Goal: Task Accomplishment & Management: Use online tool/utility

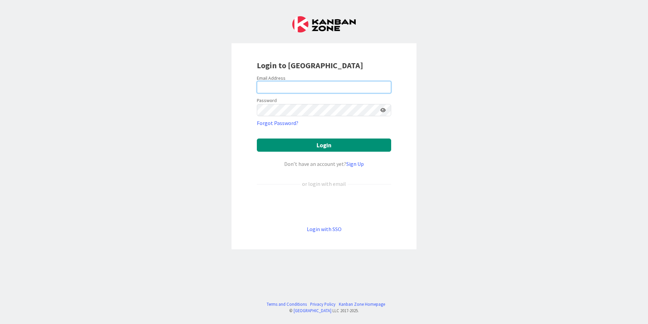
click at [278, 82] on input "email" at bounding box center [324, 87] width 134 height 12
click at [298, 81] on input "email" at bounding box center [324, 87] width 134 height 12
type input "[EMAIL_ADDRESS][DOMAIN_NAME]"
click at [257, 138] on button "Login" at bounding box center [324, 144] width 134 height 13
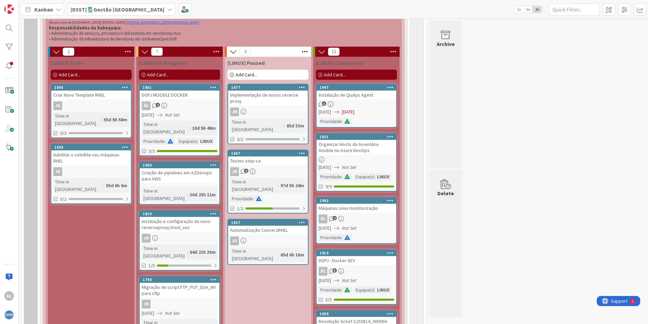
scroll to position [405, 0]
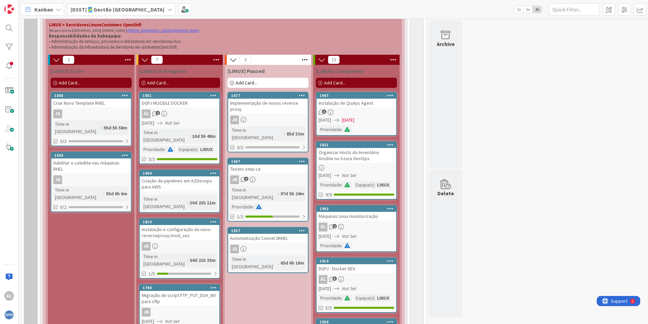
click at [215, 60] on icon at bounding box center [216, 60] width 9 height 10
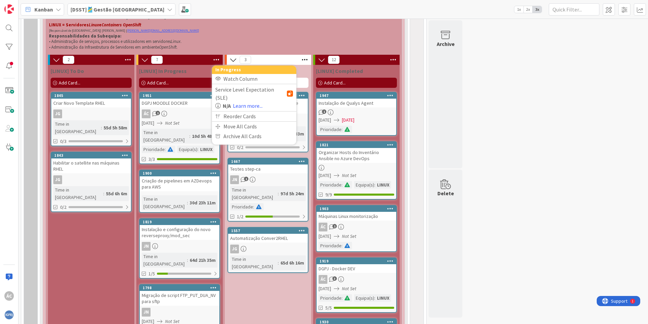
click at [203, 68] on div "[LINUX] In Progress" at bounding box center [179, 70] width 81 height 7
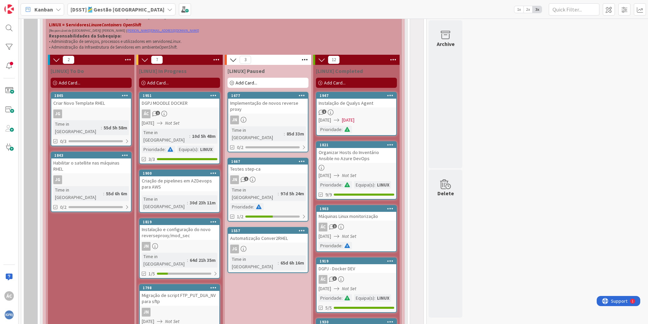
click at [186, 84] on div "Add Card..." at bounding box center [179, 83] width 81 height 10
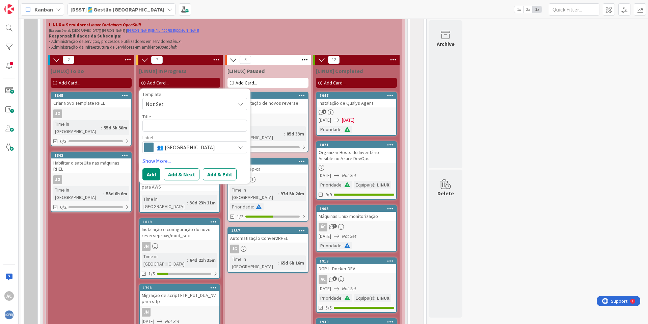
click at [162, 126] on textarea at bounding box center [194, 125] width 105 height 12
type textarea "x"
type textarea "R"
type textarea "x"
type textarea "Re"
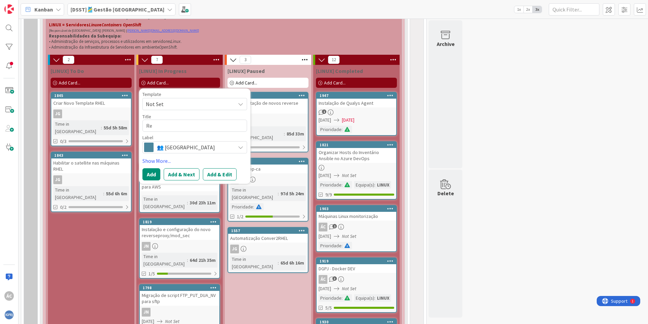
type textarea "x"
type textarea "Ref"
type textarea "x"
type textarea "Refo"
type textarea "x"
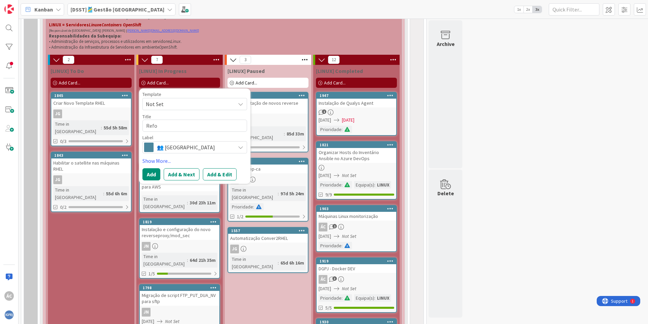
type textarea "Refor"
type textarea "x"
type textarea "Reform"
type textarea "x"
type textarea "Reformul"
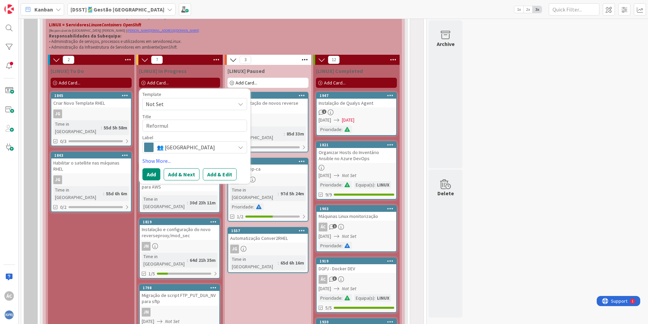
type textarea "x"
type textarea "Reformula"
type textarea "x"
type textarea "Reformulaç"
type textarea "x"
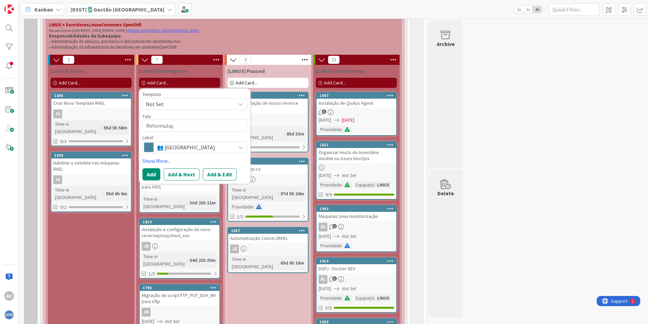
type textarea "Reformulaç~"
type textarea "x"
type textarea "Reformulaçã"
type textarea "x"
type textarea "Reformulação"
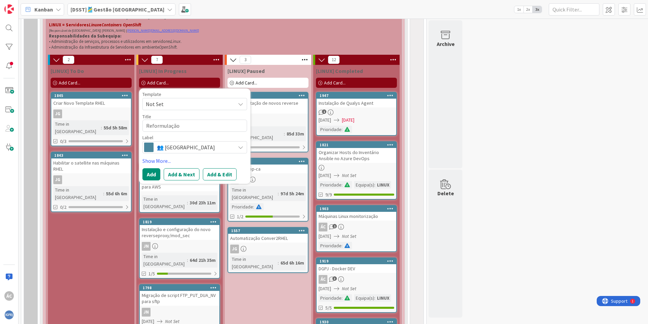
type textarea "x"
type textarea "Reformulação"
type textarea "x"
type textarea "Reformulação d"
type textarea "x"
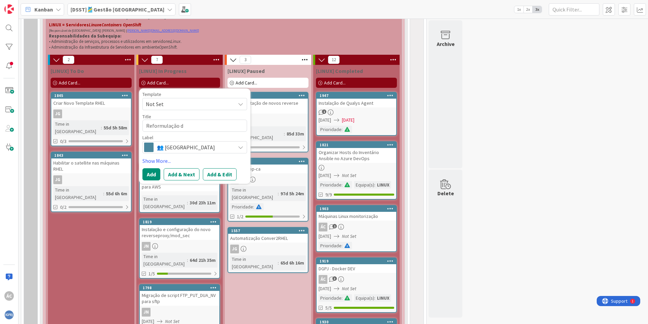
type textarea "Reformulação da"
type textarea "x"
type textarea "Reformulação das"
type textarea "x"
type textarea "Reformulação das"
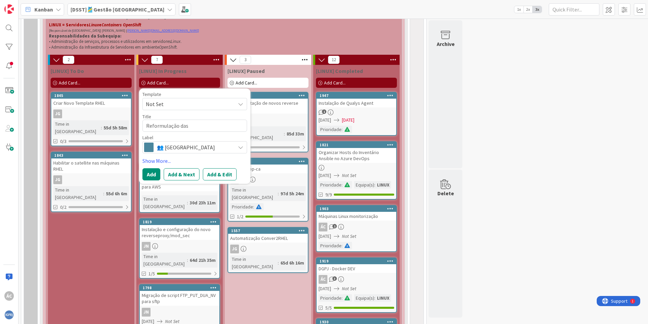
type textarea "x"
type textarea "Reformulação das M"
type textarea "x"
type textarea "Reformulação das Ma"
type textarea "x"
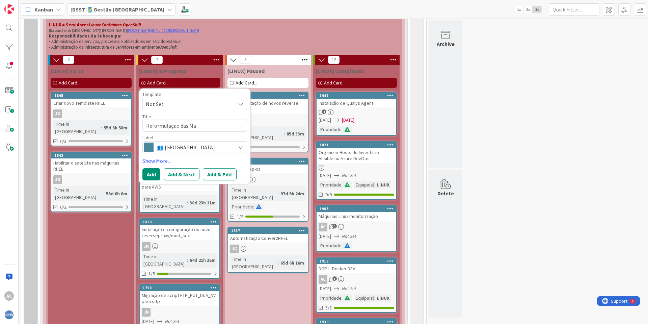
type textarea "Reformulação das Mai"
type textarea "x"
type textarea "Reformulação das Mail"
type textarea "x"
type textarea "Reformulação das Maili"
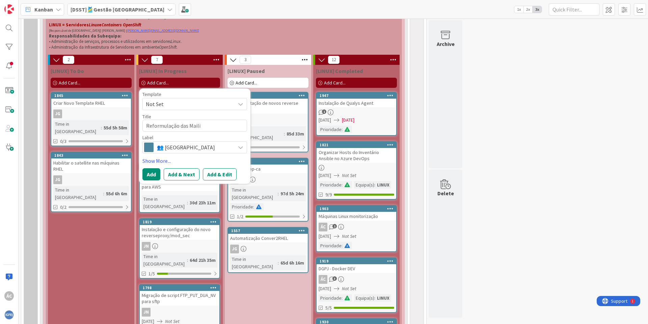
type textarea "x"
type textarea "Reformulação das Mailin"
type textarea "x"
type textarea "Reformulação das Mailing"
type textarea "x"
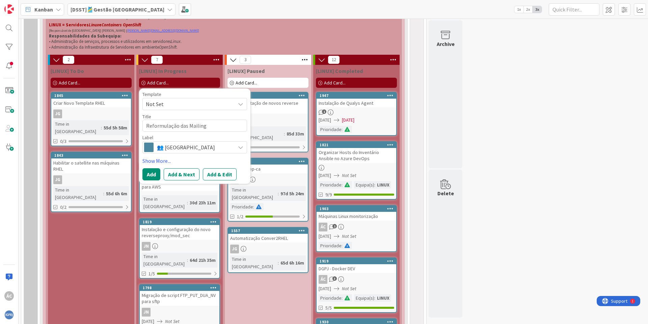
type textarea "Reformulação das Mailing"
type textarea "x"
type textarea "Reformulação das Mailing L"
type textarea "x"
type textarea "Reformulação das Mailing Li"
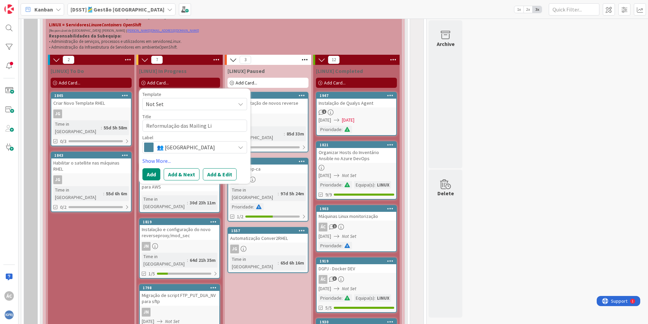
type textarea "x"
type textarea "Reformulação das Mailing Lis"
type textarea "x"
type textarea "Reformulação das Mailing Li"
type textarea "x"
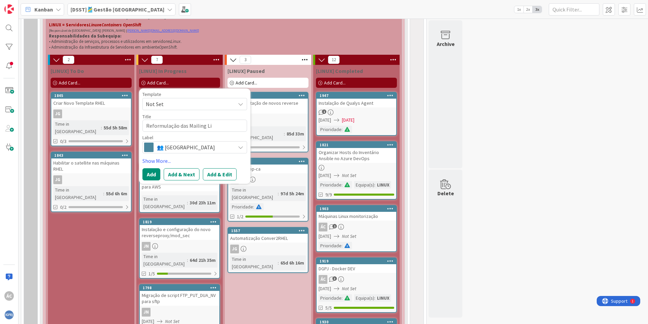
type textarea "Reformulação das Mailing L"
type textarea "x"
type textarea "Reformulação das Mailing"
type textarea "x"
type textarea "Reformulação das Mailing l"
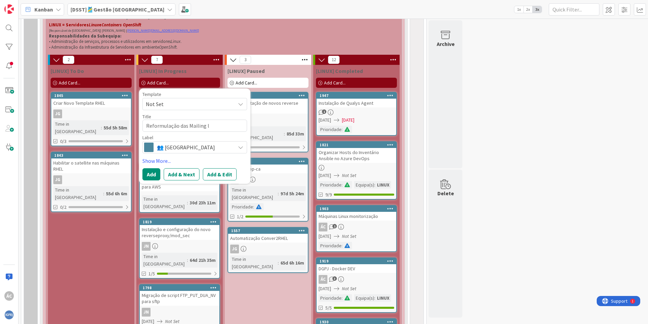
type textarea "x"
type textarea "Reformulação das Mailing li"
type textarea "x"
type textarea "Reformulação das Mailing lis"
type textarea "x"
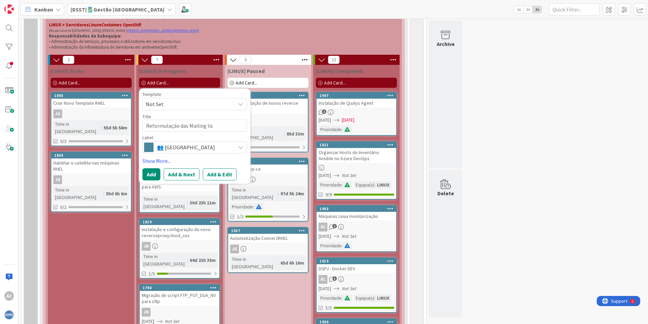
type textarea "Reformulação das Mailing list"
type textarea "x"
type textarea "Reformulação das Mailing lists"
click at [198, 147] on span "👥 [GEOGRAPHIC_DATA]" at bounding box center [194, 146] width 75 height 9
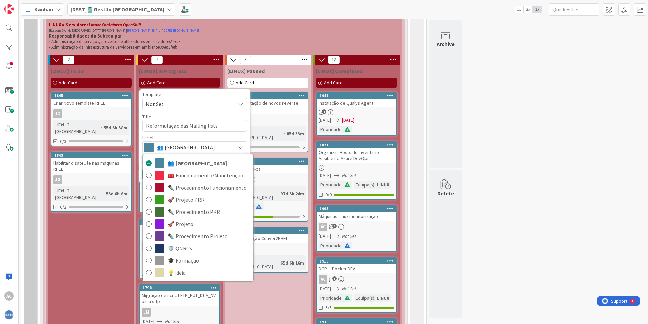
click at [198, 147] on span "👥 [GEOGRAPHIC_DATA]" at bounding box center [194, 146] width 75 height 9
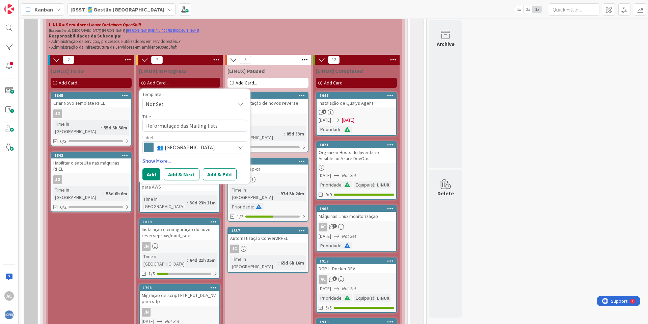
click at [161, 159] on link "Show More..." at bounding box center [194, 161] width 105 height 8
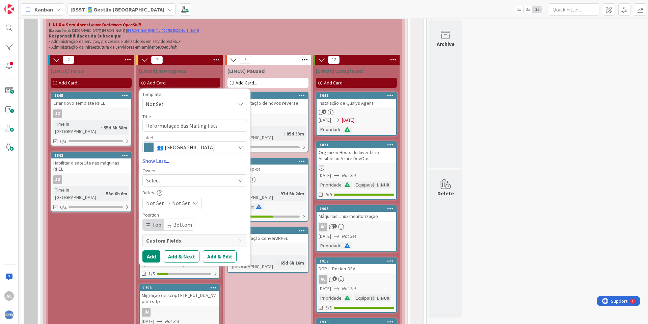
type textarea "x"
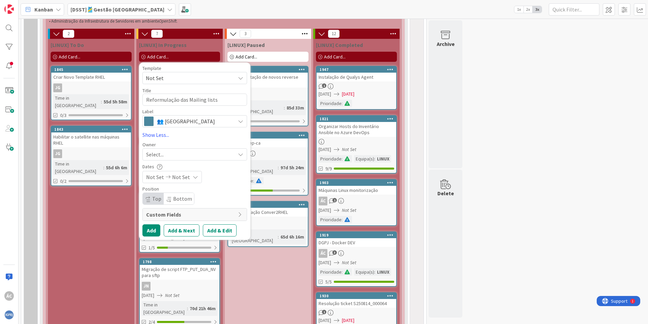
scroll to position [445, 0]
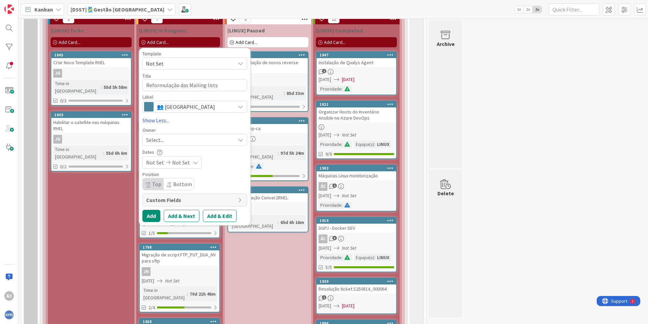
click at [202, 149] on div "Dates" at bounding box center [194, 152] width 105 height 6
click at [194, 136] on div "Select..." at bounding box center [190, 140] width 89 height 8
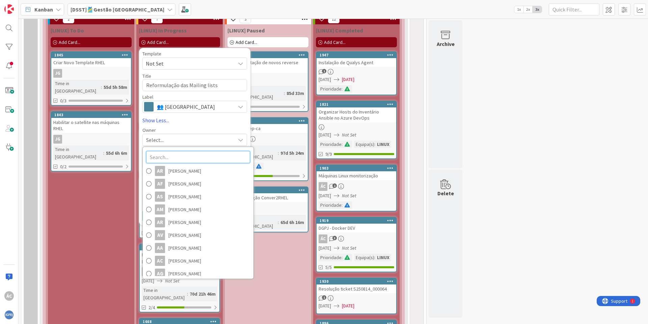
click at [193, 159] on input "text" at bounding box center [198, 157] width 104 height 12
click at [175, 136] on div "Select..." at bounding box center [190, 140] width 89 height 8
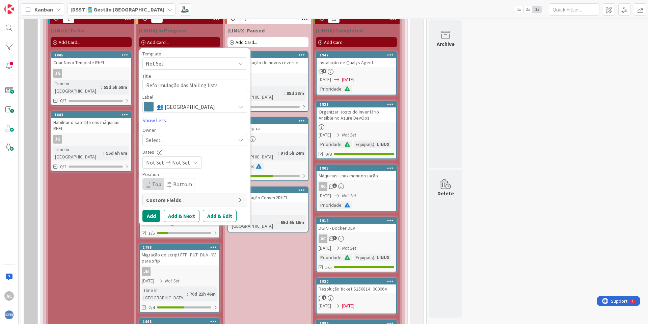
click at [155, 163] on span "Not Set" at bounding box center [155, 162] width 18 height 8
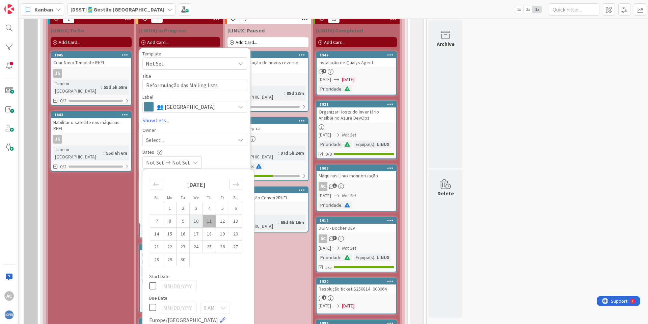
click at [192, 223] on td "10" at bounding box center [196, 220] width 13 height 13
type input "[DATE]"
click at [193, 148] on div "Template Not Set Title 30 / 128 Reformulação das Mailing lists Label 👥 Equipa 👥…" at bounding box center [194, 136] width 105 height 170
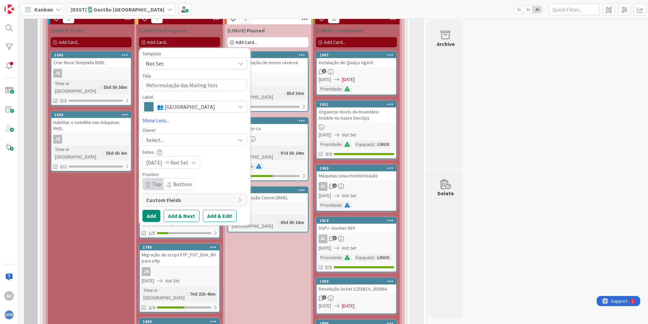
click at [172, 199] on span "Custom Fields" at bounding box center [190, 200] width 88 height 8
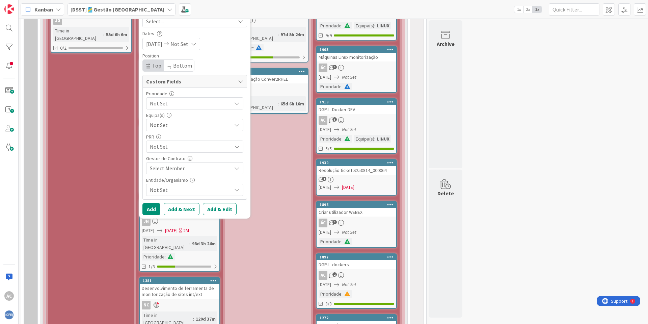
scroll to position [567, 0]
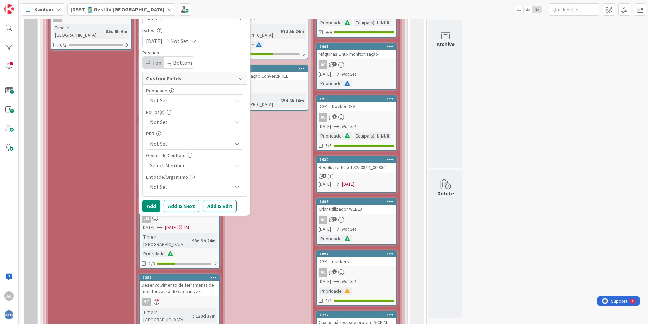
click at [175, 101] on span "Not Set" at bounding box center [189, 99] width 78 height 9
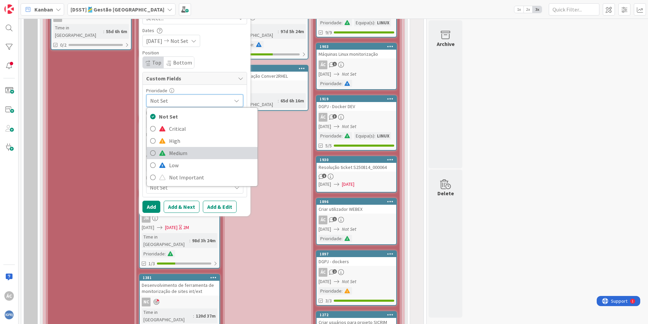
click at [187, 157] on span "Medium" at bounding box center [211, 153] width 85 height 10
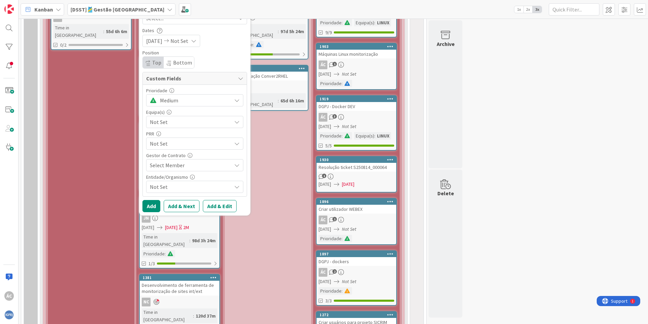
click at [168, 120] on span "Not Set" at bounding box center [191, 122] width 82 height 8
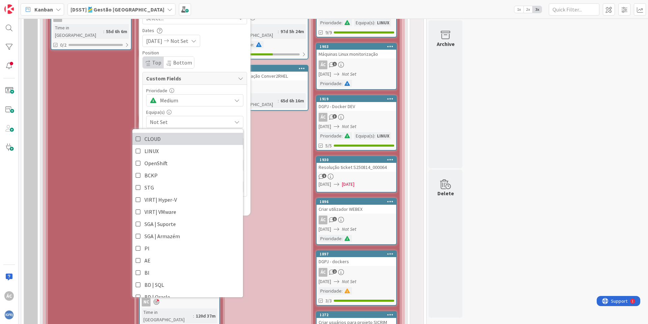
scroll to position [161, 0]
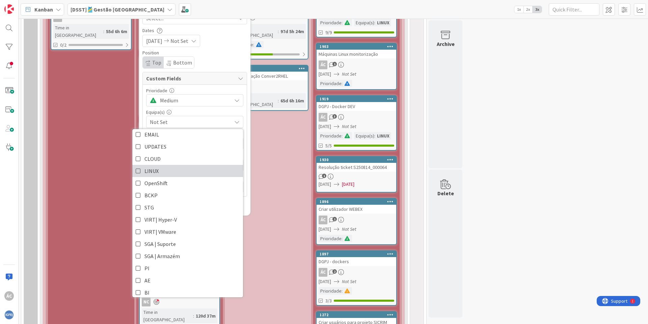
click at [139, 172] on icon at bounding box center [138, 171] width 5 height 10
type textarea "x"
click at [143, 108] on div "Prioridade Medium Not Set Critical High Medium Low Not Important Equipa(s) LINU…" at bounding box center [195, 140] width 104 height 111
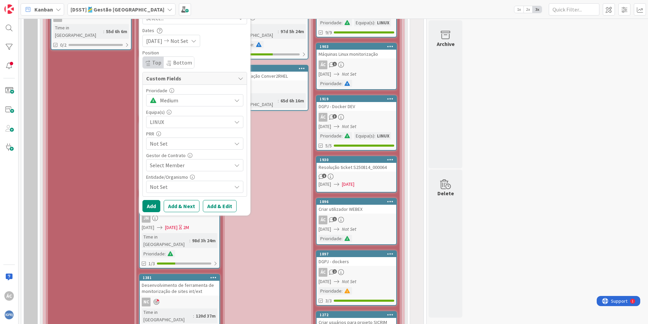
click at [161, 147] on span "Not Set" at bounding box center [191, 143] width 82 height 8
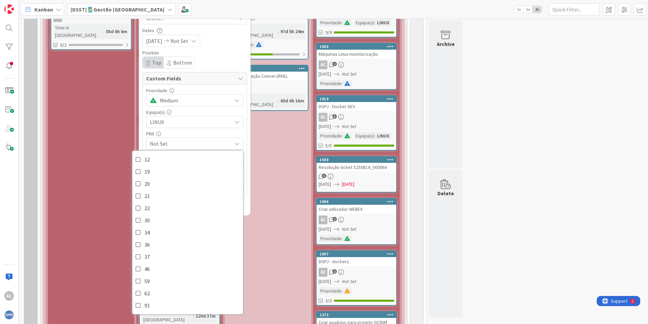
click at [154, 132] on div "PRR" at bounding box center [194, 133] width 97 height 5
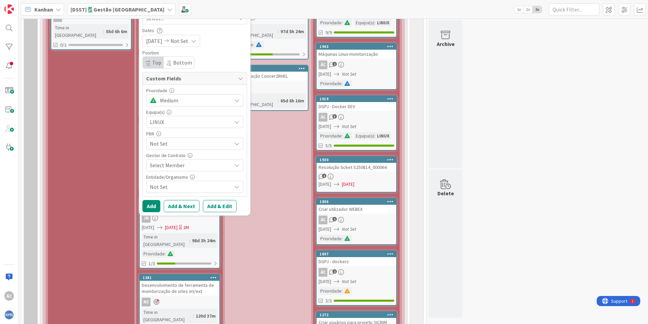
click at [154, 163] on span "Select Member" at bounding box center [167, 165] width 35 height 8
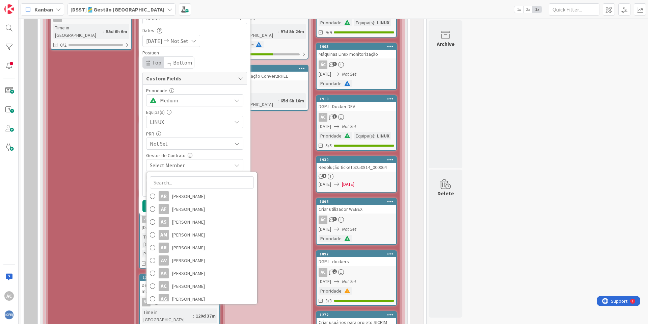
click at [154, 163] on span "Select Member" at bounding box center [167, 165] width 35 height 8
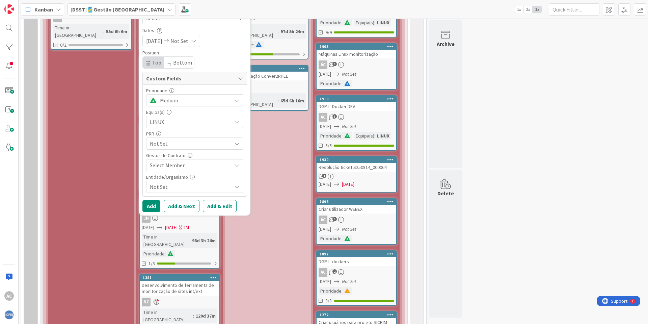
scroll to position [607, 0]
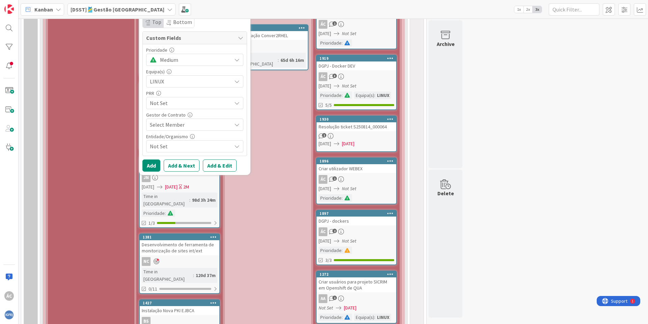
click at [174, 148] on span "Not Set" at bounding box center [191, 146] width 82 height 8
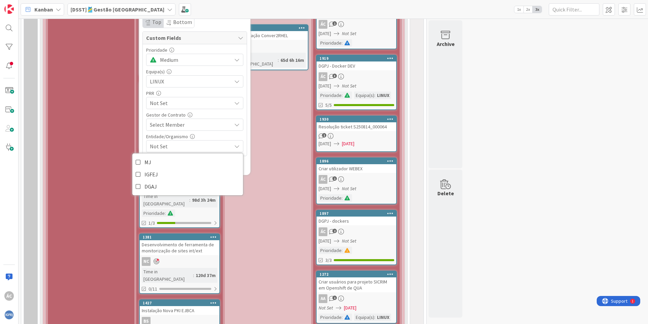
click at [139, 144] on div "Template Not Set Title 30 / 128 Reformulação das Mailing lists Label 👥 Equipa 👥…" at bounding box center [194, 30] width 111 height 289
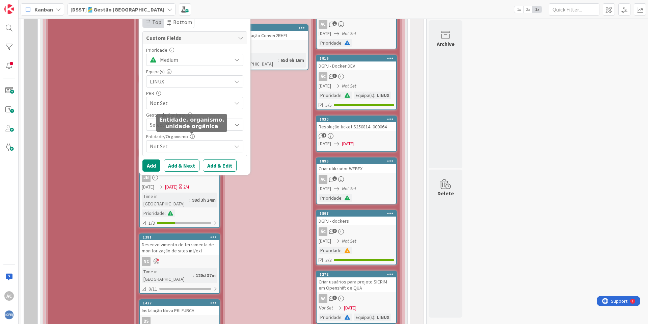
click at [190, 137] on icon at bounding box center [192, 136] width 5 height 5
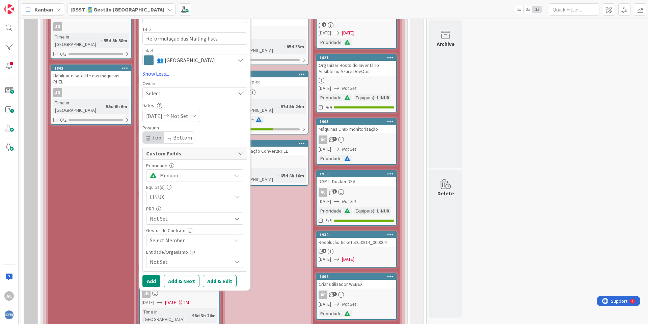
scroll to position [445, 0]
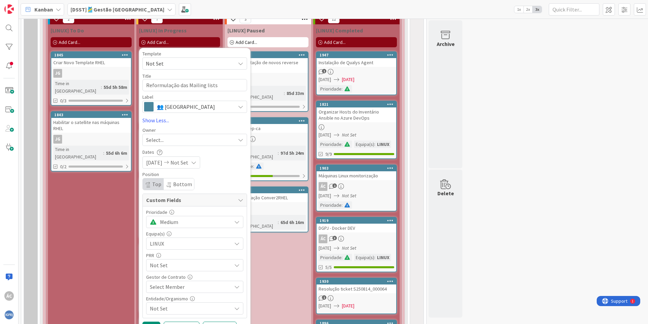
click at [166, 62] on span "Not Set" at bounding box center [188, 63] width 84 height 9
click at [169, 137] on div "Select..." at bounding box center [190, 140] width 89 height 8
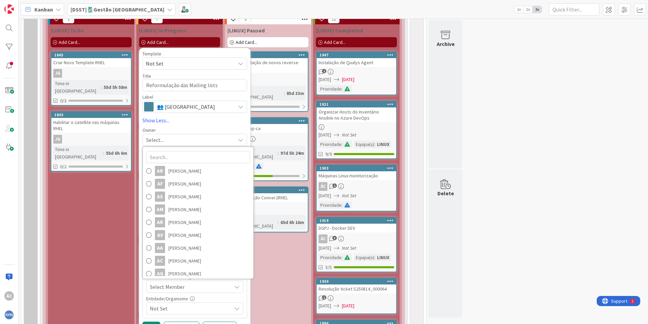
click at [169, 137] on div "Select..." at bounding box center [190, 140] width 89 height 8
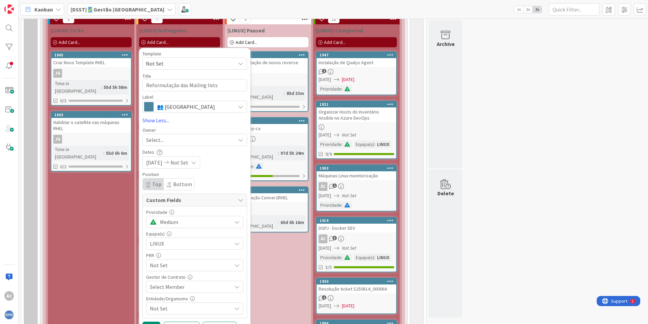
click at [169, 137] on div "Select..." at bounding box center [190, 140] width 89 height 8
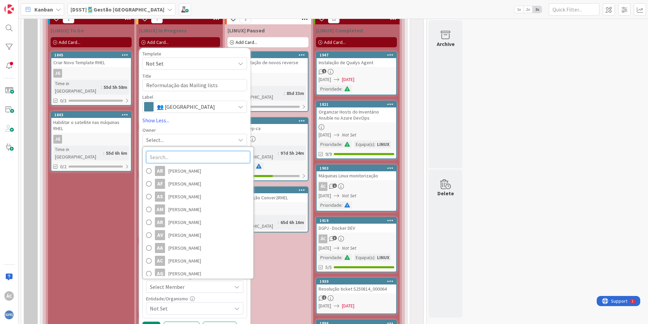
click at [166, 159] on input "text" at bounding box center [198, 157] width 104 height 12
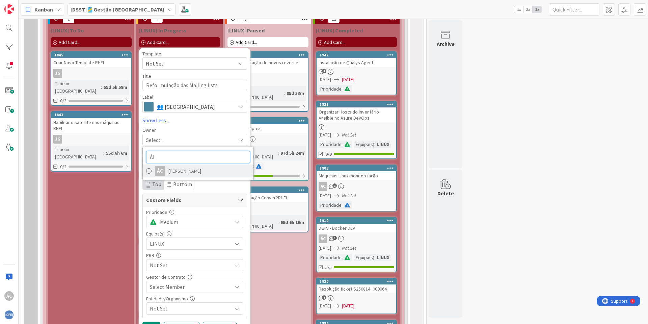
type input "Ál"
click at [165, 172] on link "ÁC [PERSON_NAME]" at bounding box center [198, 170] width 111 height 13
type textarea "x"
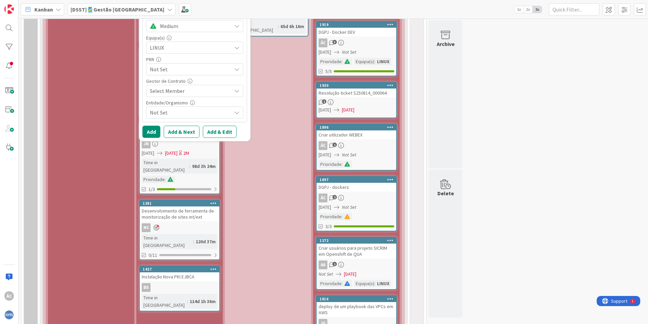
scroll to position [648, 0]
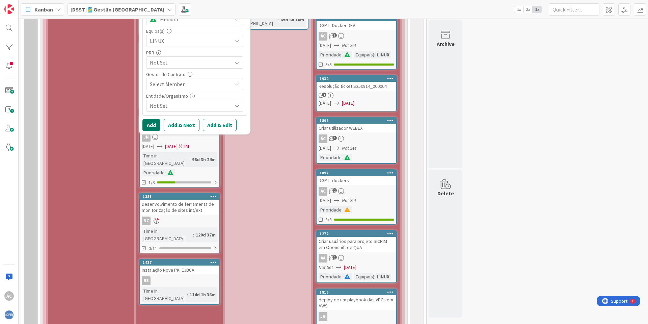
click at [148, 126] on button "Add" at bounding box center [151, 125] width 18 height 12
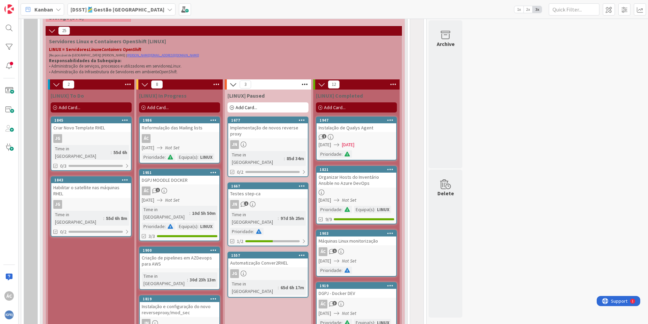
scroll to position [364, 0]
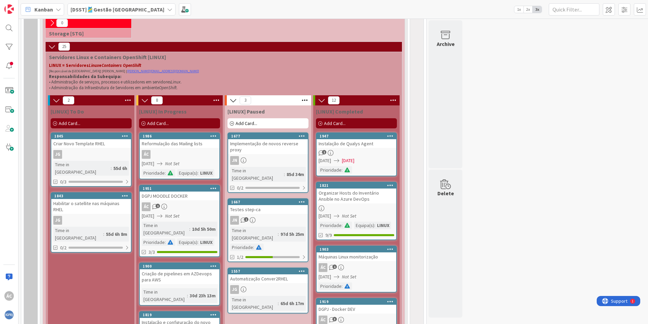
click at [213, 136] on icon at bounding box center [213, 135] width 6 height 5
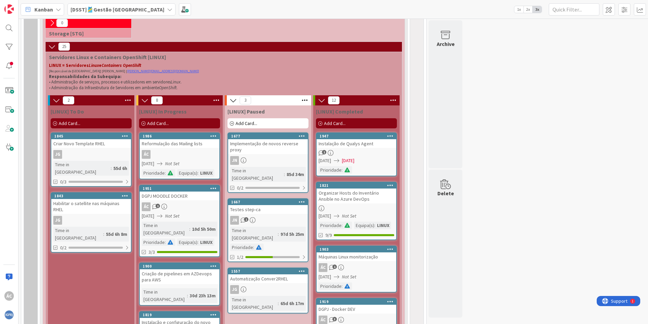
click at [214, 136] on icon at bounding box center [213, 135] width 6 height 5
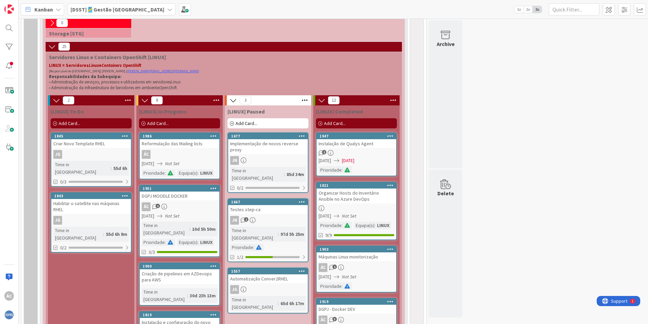
click at [168, 167] on link "1986 Move to Top Move to Bottom Assign Labels... Assign Tokens... Link Card... …" at bounding box center [179, 155] width 81 height 47
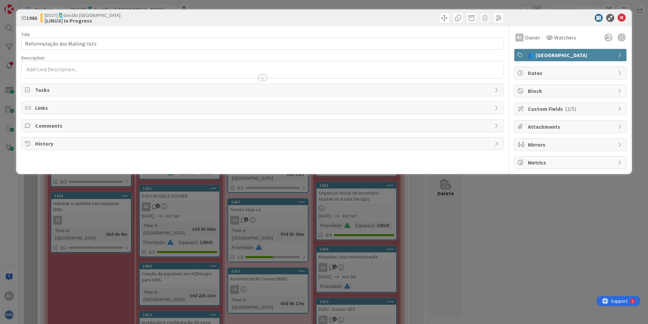
click at [215, 138] on div "History" at bounding box center [263, 143] width 482 height 12
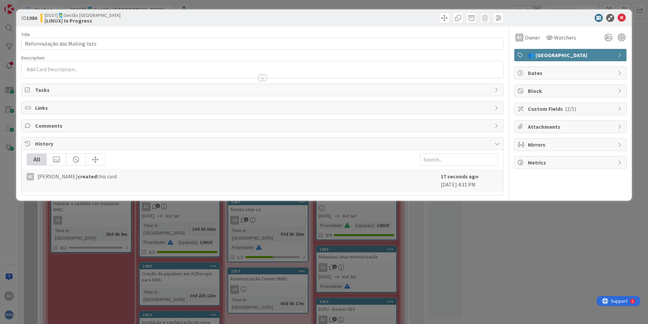
drag, startPoint x: 48, startPoint y: 63, endPoint x: 50, endPoint y: 65, distance: 3.6
click at [49, 63] on div at bounding box center [263, 69] width 482 height 17
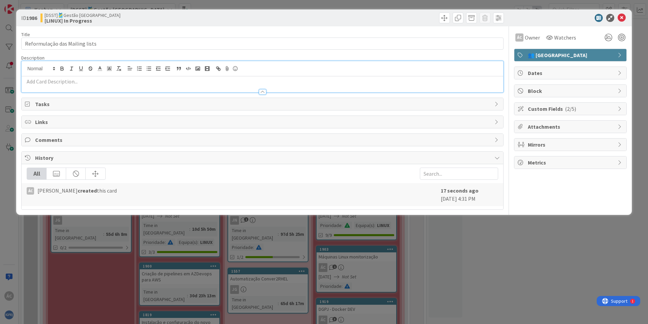
click at [61, 82] on p at bounding box center [262, 82] width 475 height 8
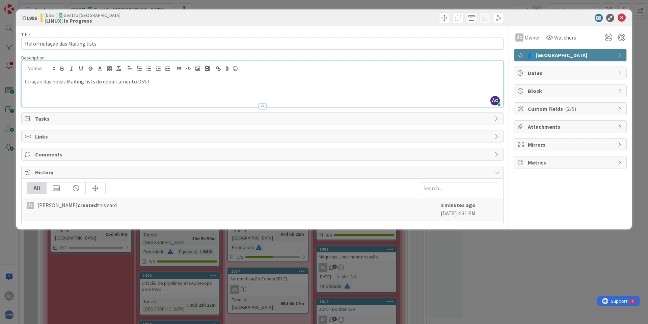
click at [191, 122] on span "Tasks" at bounding box center [263, 118] width 456 height 8
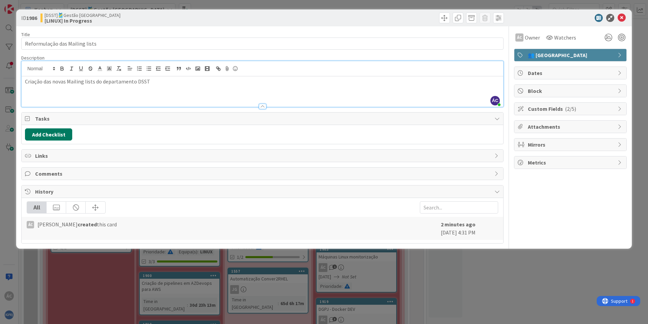
click at [62, 136] on button "Add Checklist" at bounding box center [48, 134] width 47 height 12
click at [49, 169] on input at bounding box center [80, 167] width 105 height 12
type input "C"
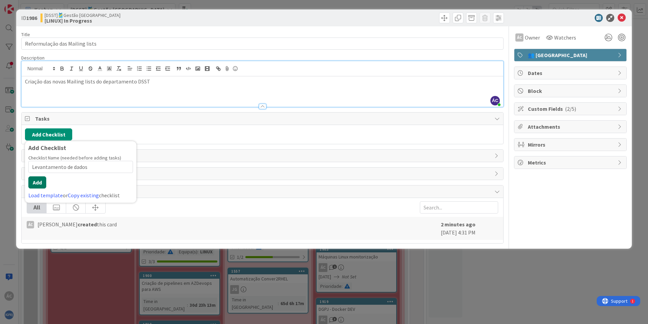
type input "Levantamento de dados"
click at [37, 180] on button "Add" at bounding box center [37, 182] width 18 height 12
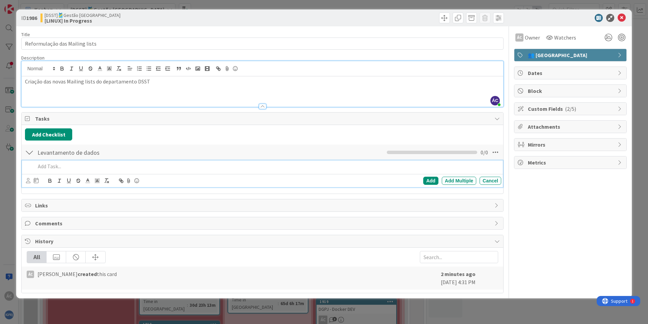
click at [75, 163] on p at bounding box center [266, 166] width 463 height 8
click at [436, 182] on div "Add" at bounding box center [430, 180] width 15 height 8
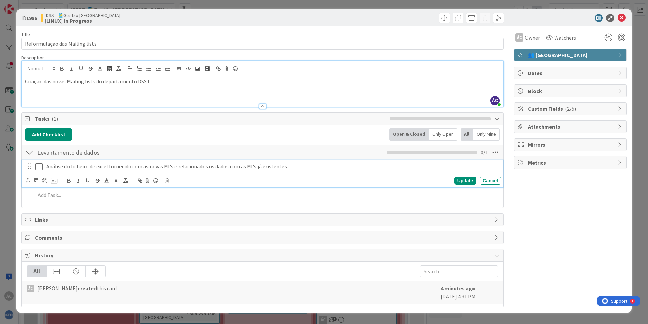
click at [43, 161] on button at bounding box center [39, 166] width 8 height 11
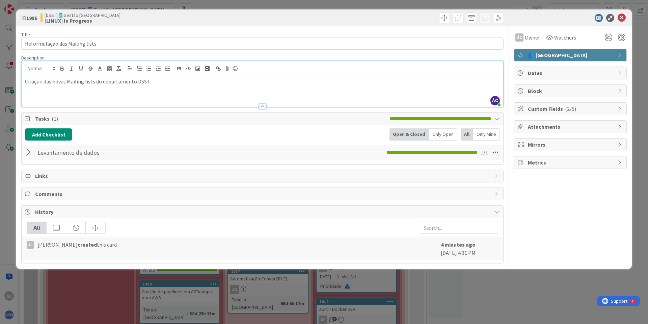
click at [26, 153] on div at bounding box center [29, 152] width 9 height 12
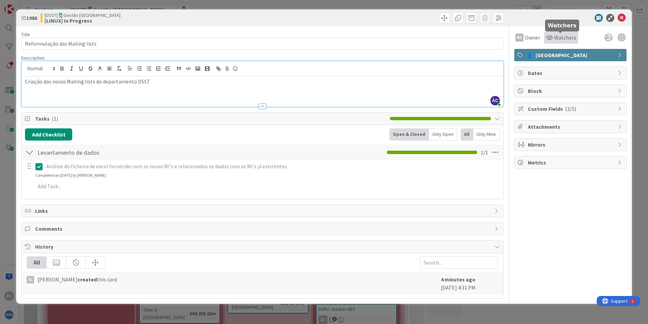
click at [560, 37] on span "Watchers" at bounding box center [565, 37] width 22 height 8
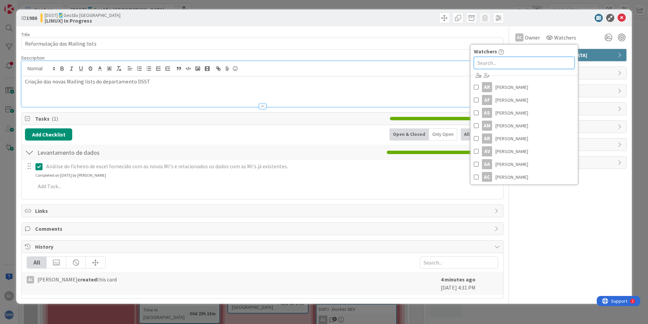
click at [506, 65] on input "text" at bounding box center [524, 63] width 101 height 12
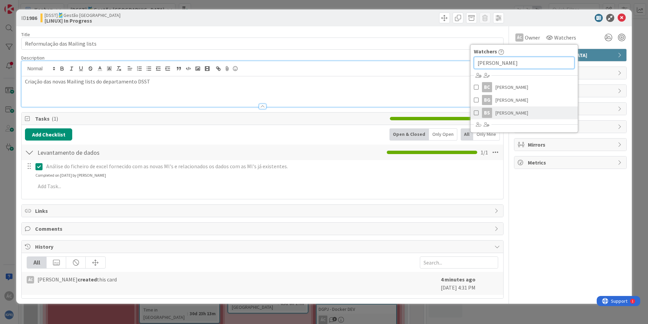
type input "[PERSON_NAME]"
click at [475, 114] on span at bounding box center [476, 113] width 5 height 10
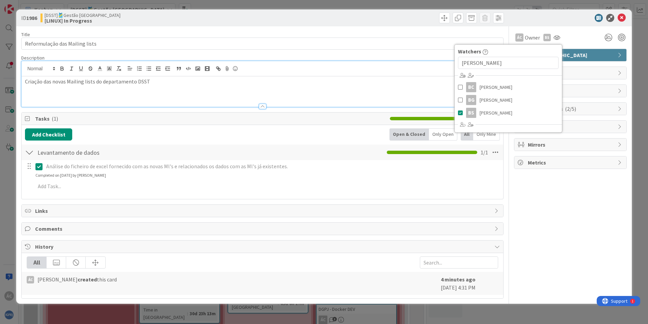
click at [340, 211] on span "Links" at bounding box center [263, 211] width 456 height 8
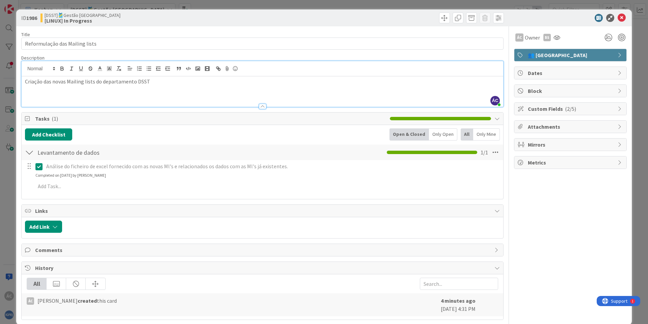
click at [167, 85] on p "Criação das novas Mailing lists do departamento DSST" at bounding box center [262, 82] width 475 height 8
click at [559, 233] on div "ÁC Owner BS Watchers [PERSON_NAME] BC [PERSON_NAME] BG [PERSON_NAME] BS [PERSON…" at bounding box center [570, 172] width 113 height 293
click at [229, 18] on div "[DSST]🎽Gestão Equipas [LINUX] In Progress" at bounding box center [150, 17] width 220 height 11
click at [619, 17] on icon at bounding box center [622, 18] width 8 height 8
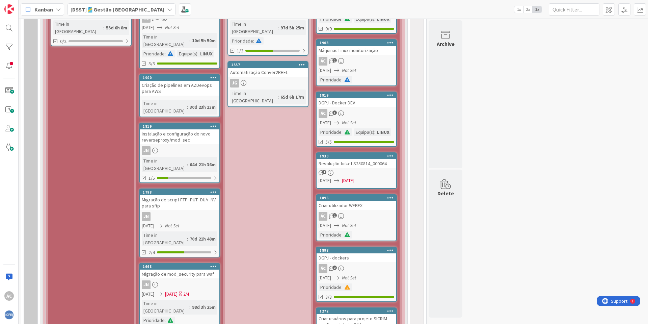
scroll to position [449, 0]
